Goal: Task Accomplishment & Management: Use online tool/utility

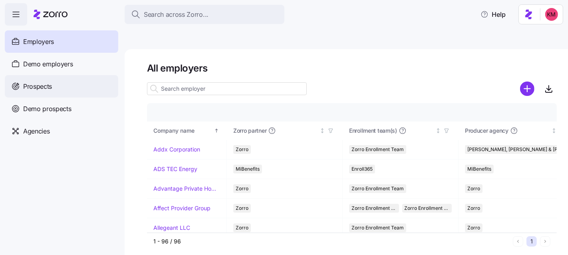
click at [56, 92] on div "Prospects" at bounding box center [62, 86] width 114 height 22
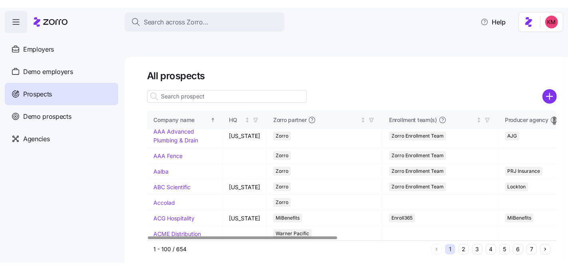
scroll to position [127, 0]
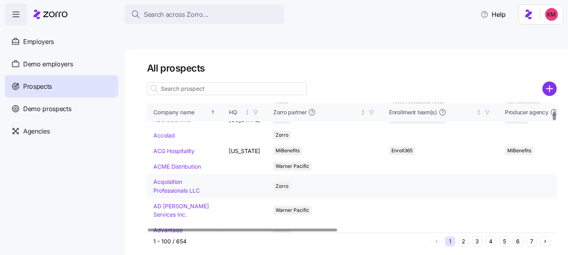
click at [168, 178] on link "Acquisition Professionals LLC" at bounding box center [176, 186] width 46 height 16
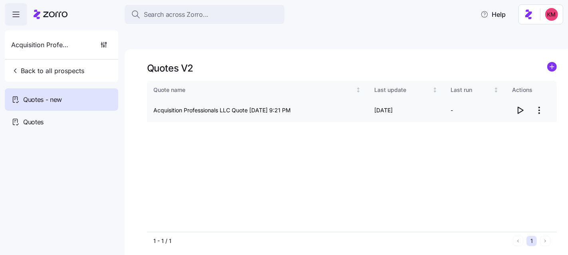
click at [520, 106] on icon "button" at bounding box center [521, 111] width 10 height 10
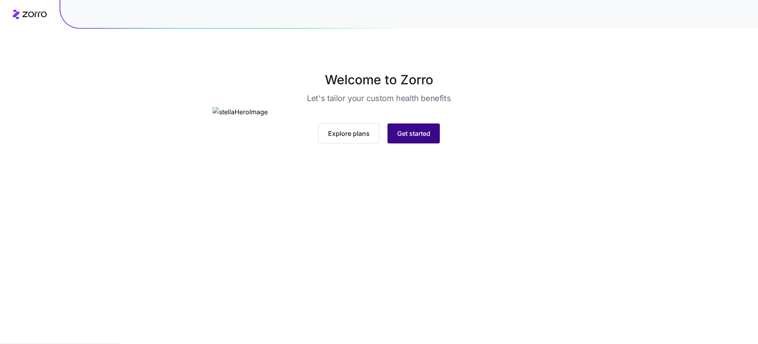
click at [431, 144] on button "Get started" at bounding box center [414, 134] width 52 height 20
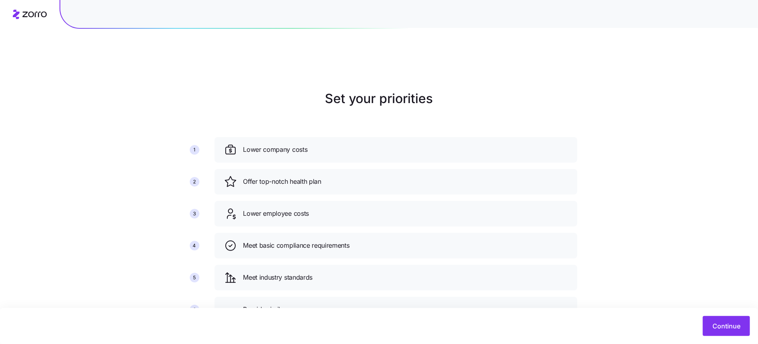
click at [724, 337] on div "Continue" at bounding box center [379, 326] width 758 height 36
click at [715, 327] on span "Continue" at bounding box center [727, 326] width 28 height 10
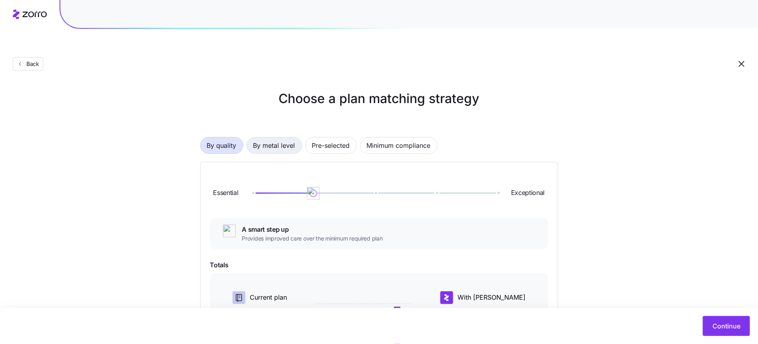
click at [275, 138] on span "By metal level" at bounding box center [274, 146] width 42 height 16
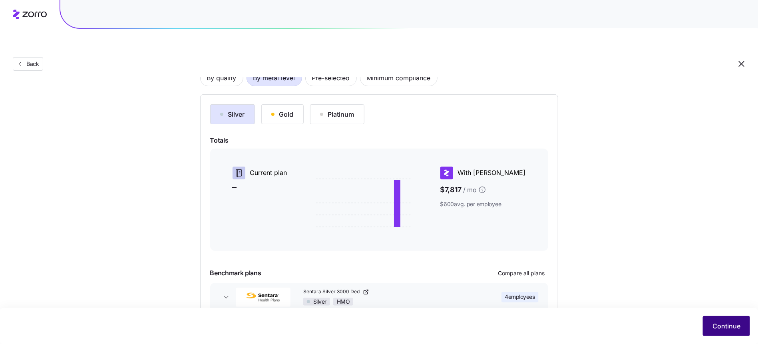
scroll to position [96, 0]
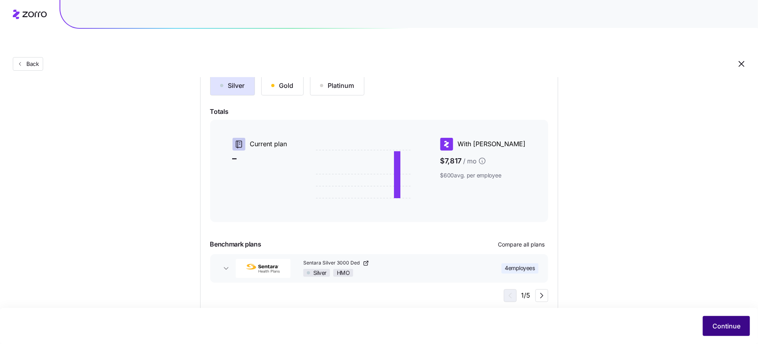
click at [730, 325] on span "Continue" at bounding box center [727, 326] width 28 height 10
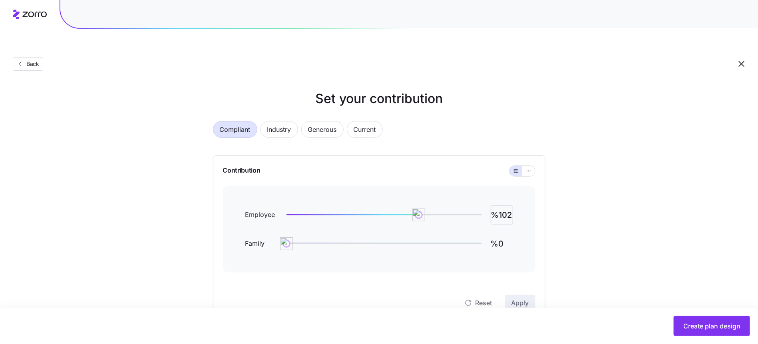
click at [498, 205] on input "%102" at bounding box center [502, 214] width 22 height 19
type input "%70"
type input "%50"
click at [528, 295] on button "Apply" at bounding box center [520, 303] width 30 height 16
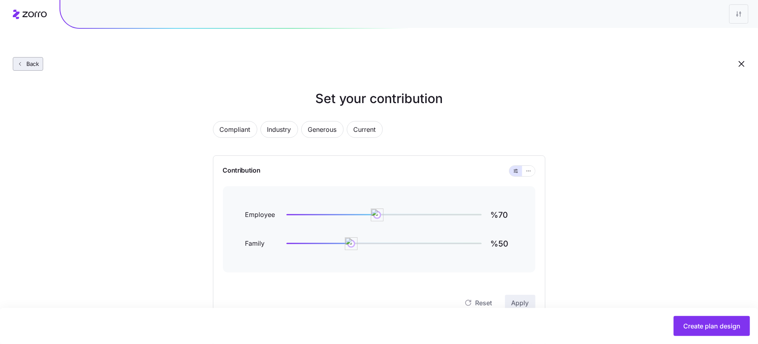
click at [38, 57] on button "Back" at bounding box center [28, 64] width 30 height 14
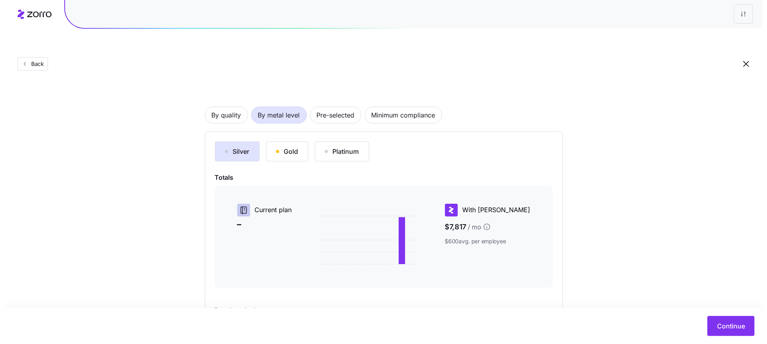
scroll to position [96, 0]
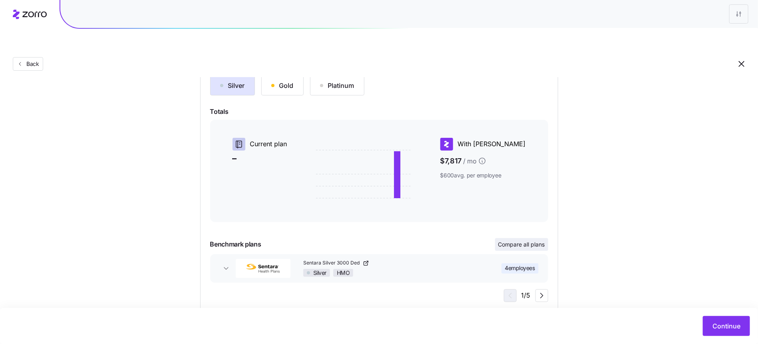
click at [520, 241] on span "Compare all plans" at bounding box center [521, 245] width 47 height 8
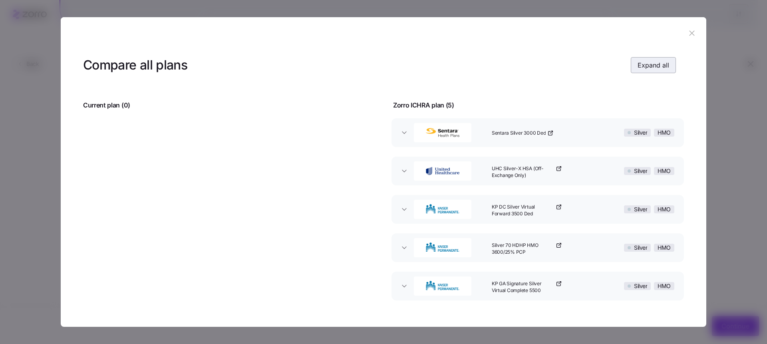
click at [645, 66] on span "Expand all" at bounding box center [654, 65] width 32 height 10
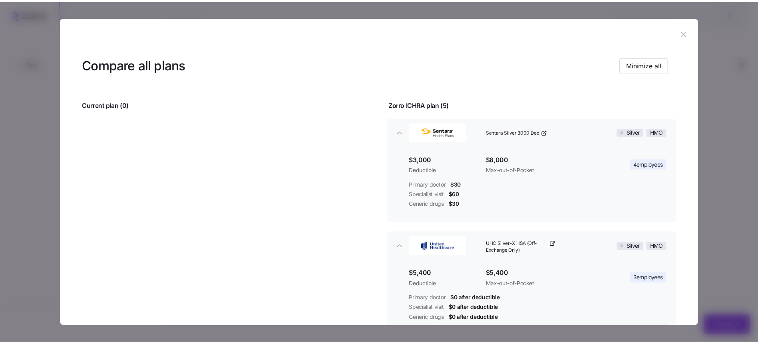
scroll to position [0, 0]
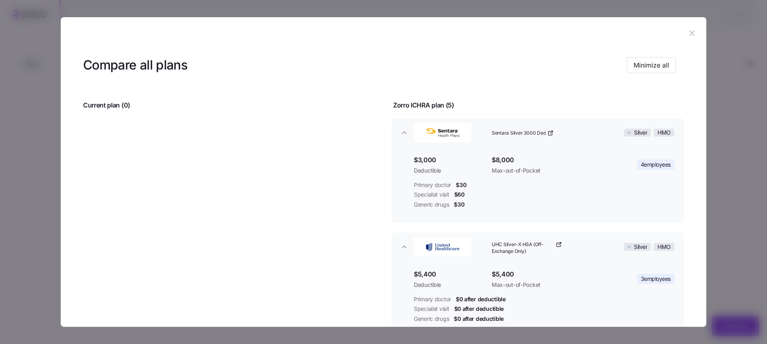
click at [690, 33] on icon "button" at bounding box center [692, 32] width 5 height 5
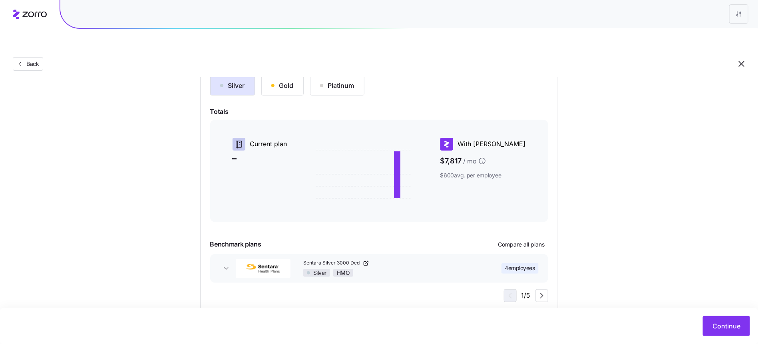
click at [188, 206] on div "Choose a plan matching strategy By quality By metal level Pre-selected Minimum …" at bounding box center [379, 152] width 397 height 319
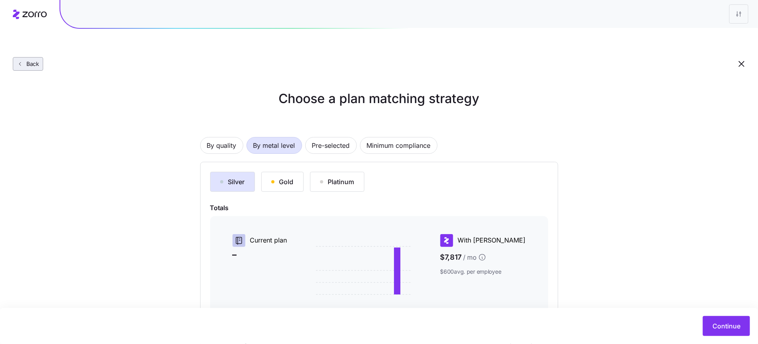
click at [25, 39] on div "Back" at bounding box center [379, 48] width 758 height 58
click at [26, 60] on span "Back" at bounding box center [31, 64] width 16 height 8
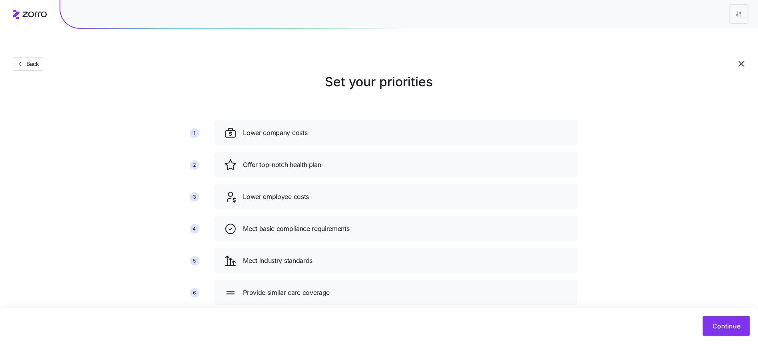
scroll to position [17, 0]
click at [720, 319] on button "Continue" at bounding box center [726, 326] width 47 height 20
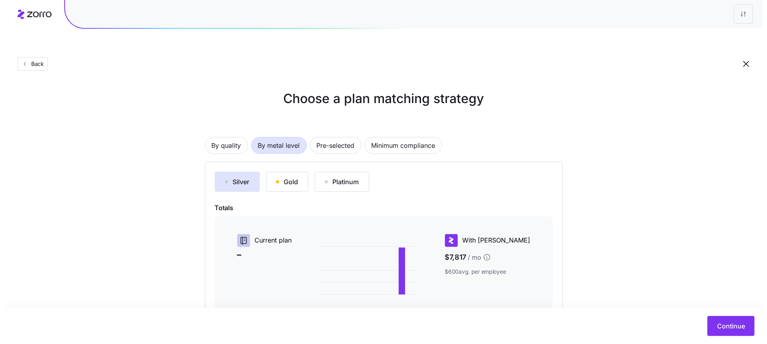
scroll to position [96, 0]
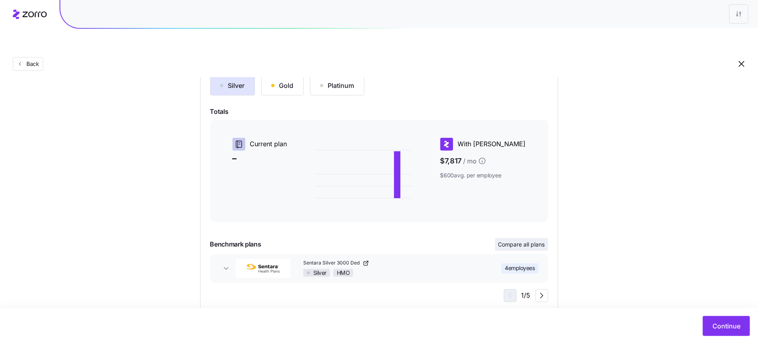
click at [532, 238] on button "Compare all plans" at bounding box center [521, 244] width 53 height 13
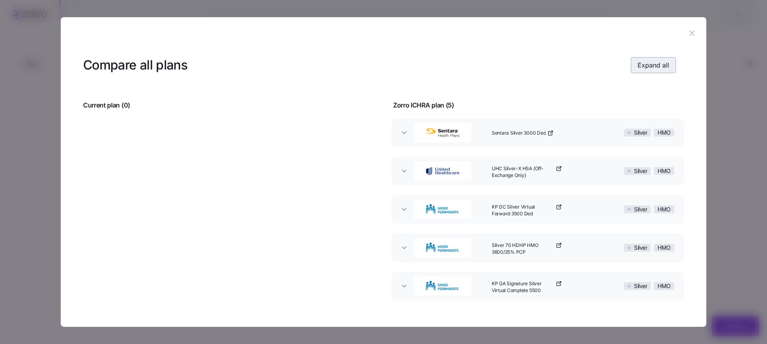
click at [637, 57] on button "Expand all" at bounding box center [653, 65] width 45 height 16
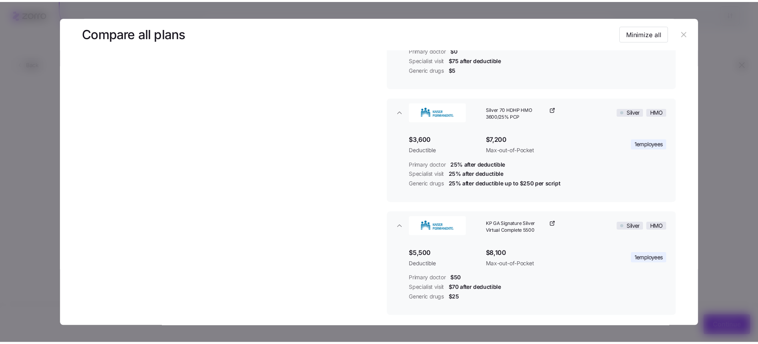
scroll to position [403, 0]
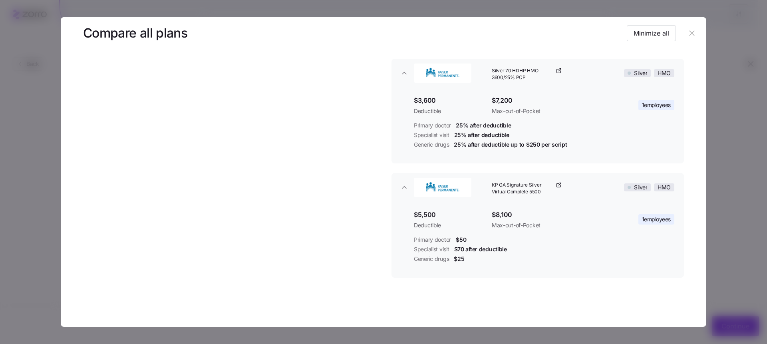
click at [690, 37] on icon "button" at bounding box center [692, 33] width 9 height 9
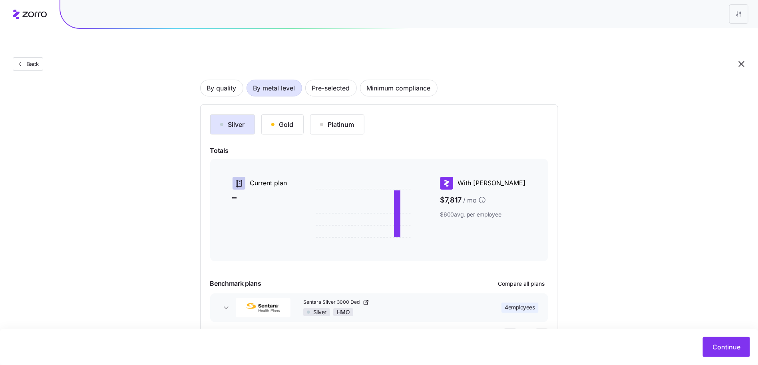
scroll to position [57, 0]
click at [277, 120] on div "Gold" at bounding box center [282, 125] width 22 height 10
click at [229, 120] on div "Silver" at bounding box center [232, 125] width 25 height 10
click at [282, 120] on div "Gold" at bounding box center [282, 125] width 22 height 10
click at [226, 120] on div "Silver" at bounding box center [232, 125] width 25 height 10
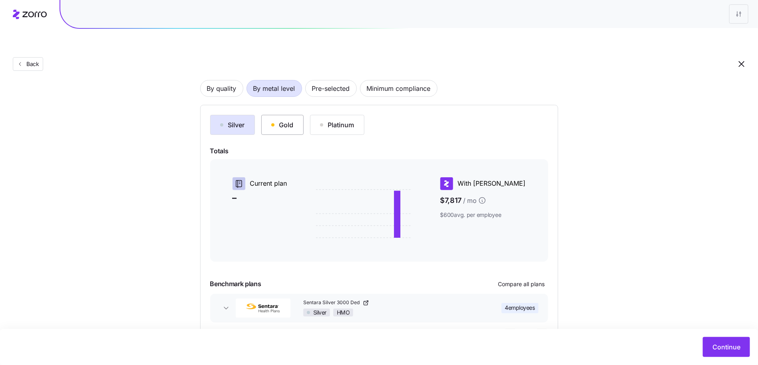
click at [268, 115] on button "Gold" at bounding box center [282, 125] width 42 height 20
click at [243, 115] on button "Silver" at bounding box center [232, 125] width 45 height 20
click at [269, 115] on button "Gold" at bounding box center [282, 125] width 42 height 20
click at [211, 115] on button "Silver" at bounding box center [232, 125] width 45 height 20
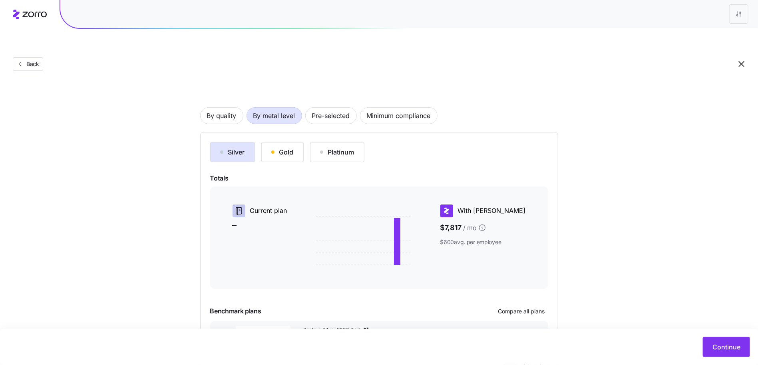
scroll to position [76, 0]
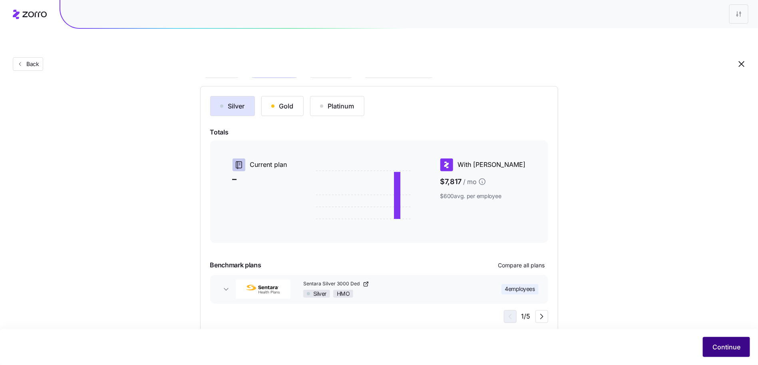
click at [707, 344] on button "Continue" at bounding box center [726, 347] width 47 height 20
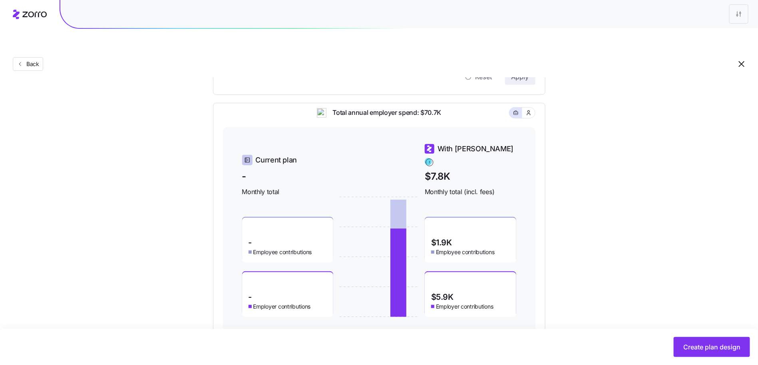
scroll to position [231, 0]
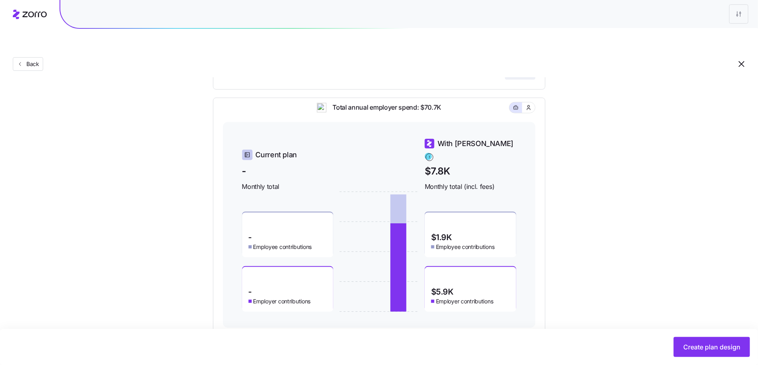
click at [694, 305] on div "Set your contribution Compliant Industry Generous Current Contribution Employee…" at bounding box center [379, 95] width 758 height 475
click at [695, 337] on button "Create plan design" at bounding box center [712, 347] width 76 height 20
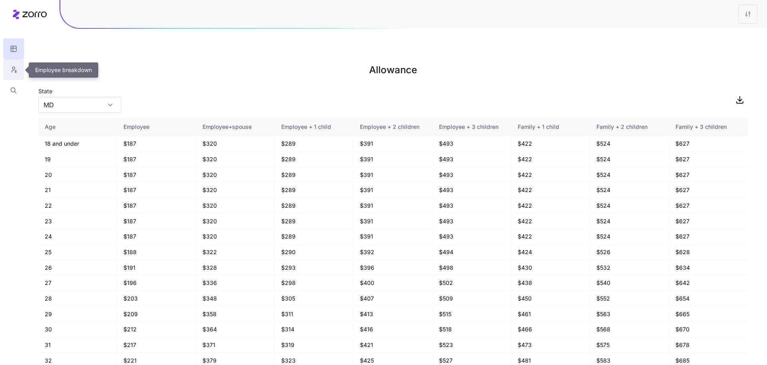
click at [12, 67] on icon "button" at bounding box center [13, 70] width 7 height 8
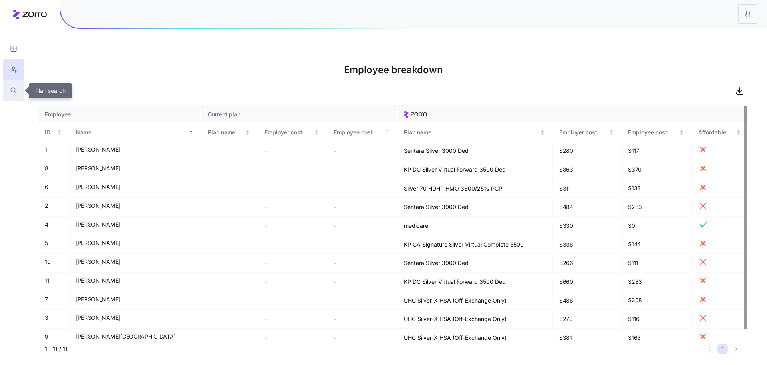
click at [12, 88] on icon "button" at bounding box center [13, 90] width 7 height 8
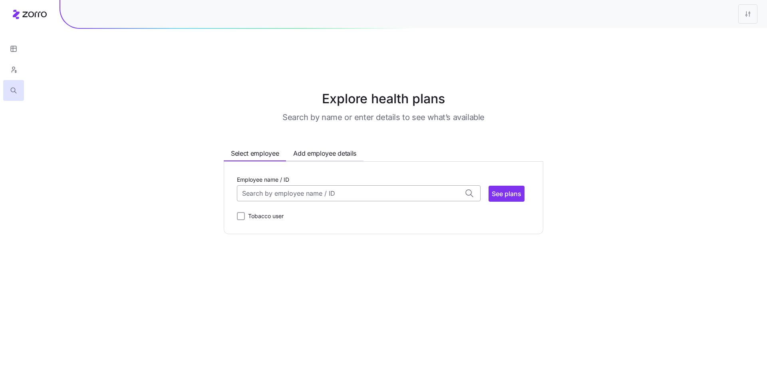
click at [350, 185] on input "Employee name / ID" at bounding box center [359, 193] width 244 height 16
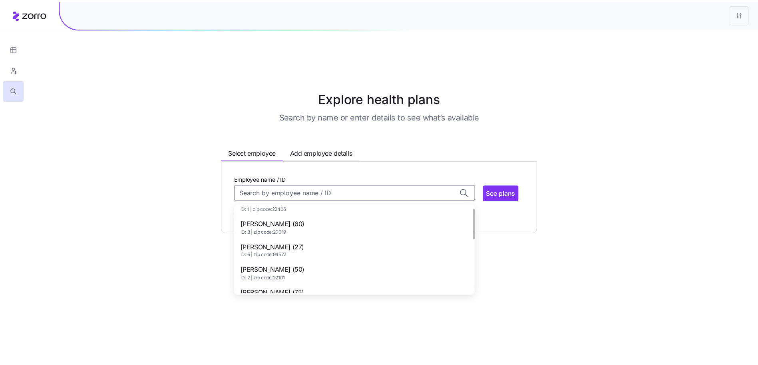
scroll to position [71, 0]
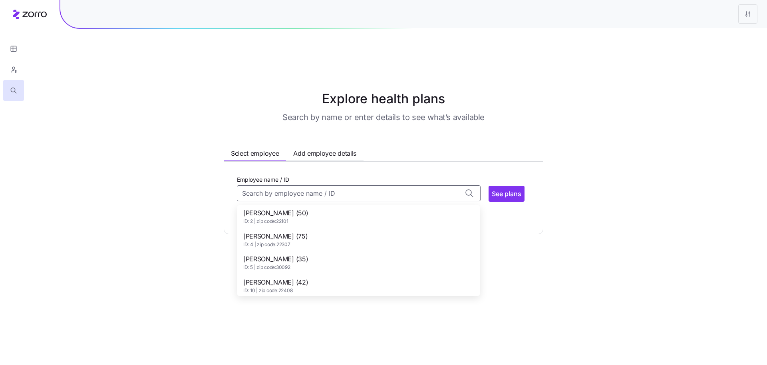
click at [356, 251] on div "Jamila Lee (35) ID: 5 | zip code: 30092" at bounding box center [359, 262] width 240 height 23
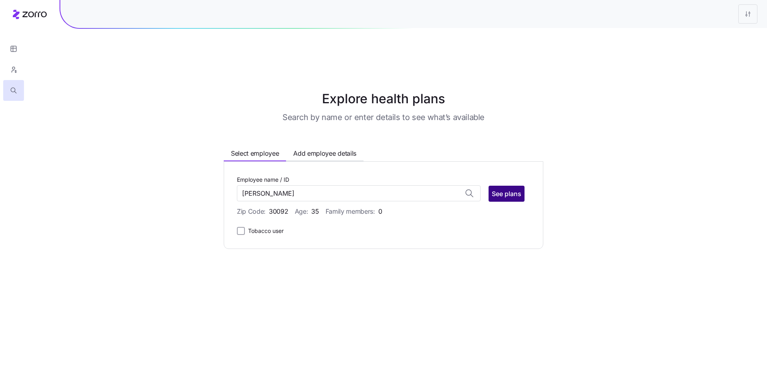
click at [513, 189] on span "See plans" at bounding box center [507, 194] width 30 height 10
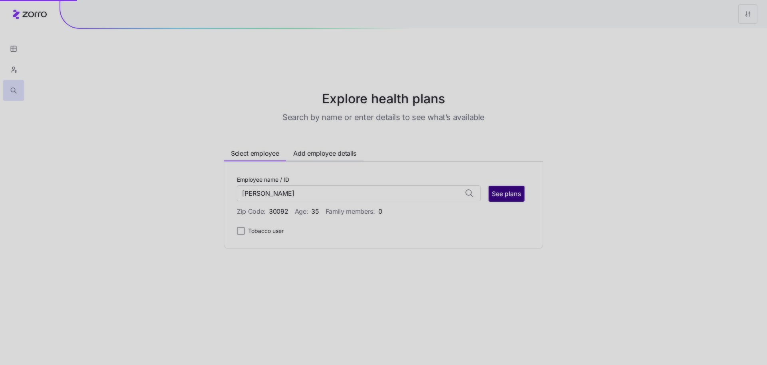
type input "Jamila Lee (ID: 5)"
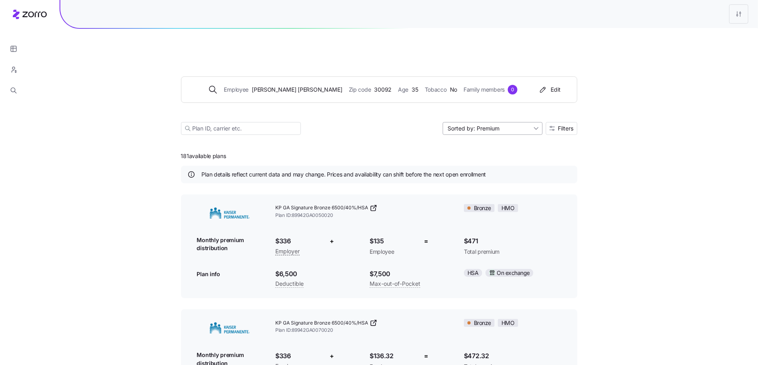
click at [496, 122] on input "Sorted by: Premium" at bounding box center [493, 128] width 100 height 13
click at [571, 126] on span "Filters" at bounding box center [566, 129] width 16 height 6
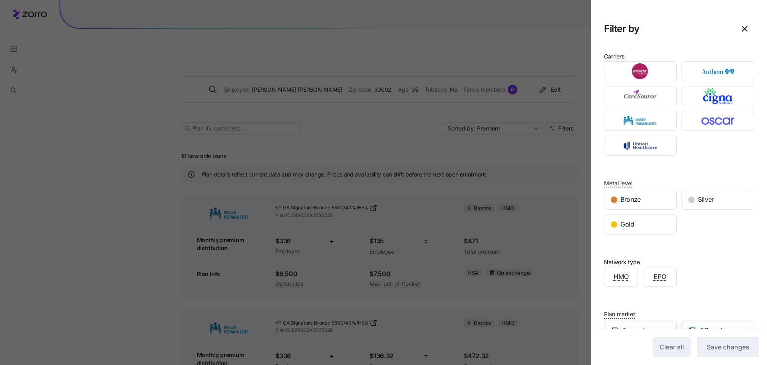
click at [364, 112] on div at bounding box center [383, 182] width 767 height 365
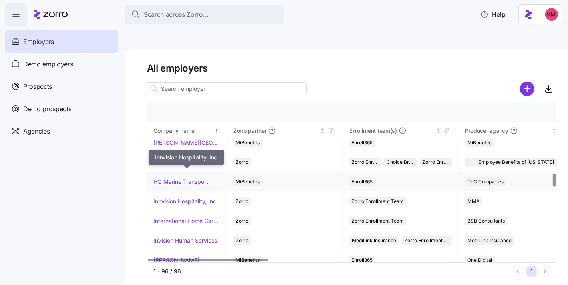
scroll to position [867, 0]
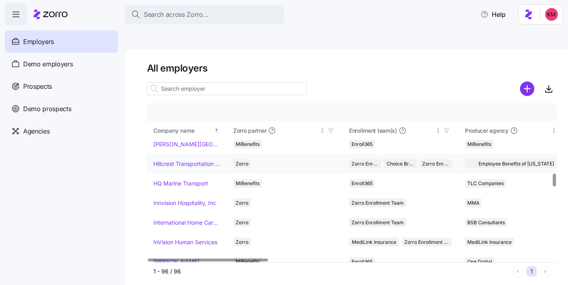
click at [182, 154] on td "Hillcrest Transportation Inc." at bounding box center [187, 164] width 80 height 20
click at [181, 160] on link "Hillcrest Transportation Inc." at bounding box center [186, 164] width 67 height 8
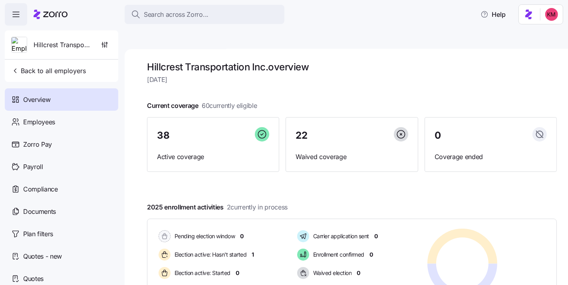
scroll to position [2, 0]
click at [20, 119] on div "Employees" at bounding box center [62, 122] width 114 height 22
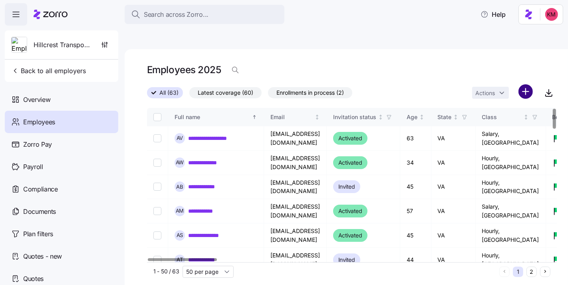
click at [529, 73] on html "**********" at bounding box center [284, 180] width 568 height 361
